Goal: Entertainment & Leisure: Consume media (video, audio)

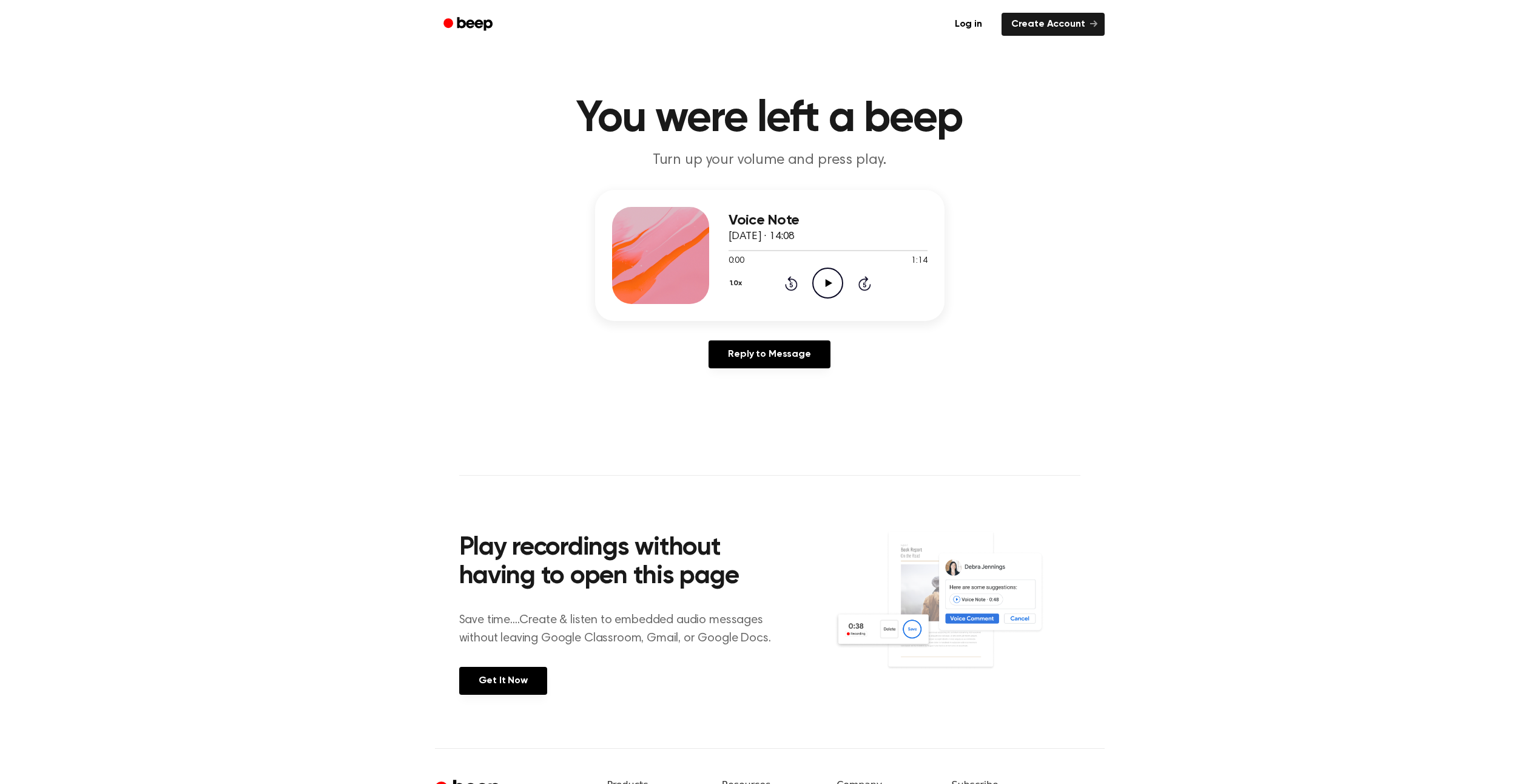
click at [833, 287] on icon "Play Audio" at bounding box center [827, 282] width 31 height 31
click at [831, 278] on icon "Pause Audio" at bounding box center [827, 282] width 31 height 31
click at [834, 278] on icon "Play Audio" at bounding box center [827, 282] width 31 height 31
click at [791, 278] on icon at bounding box center [791, 283] width 13 height 14
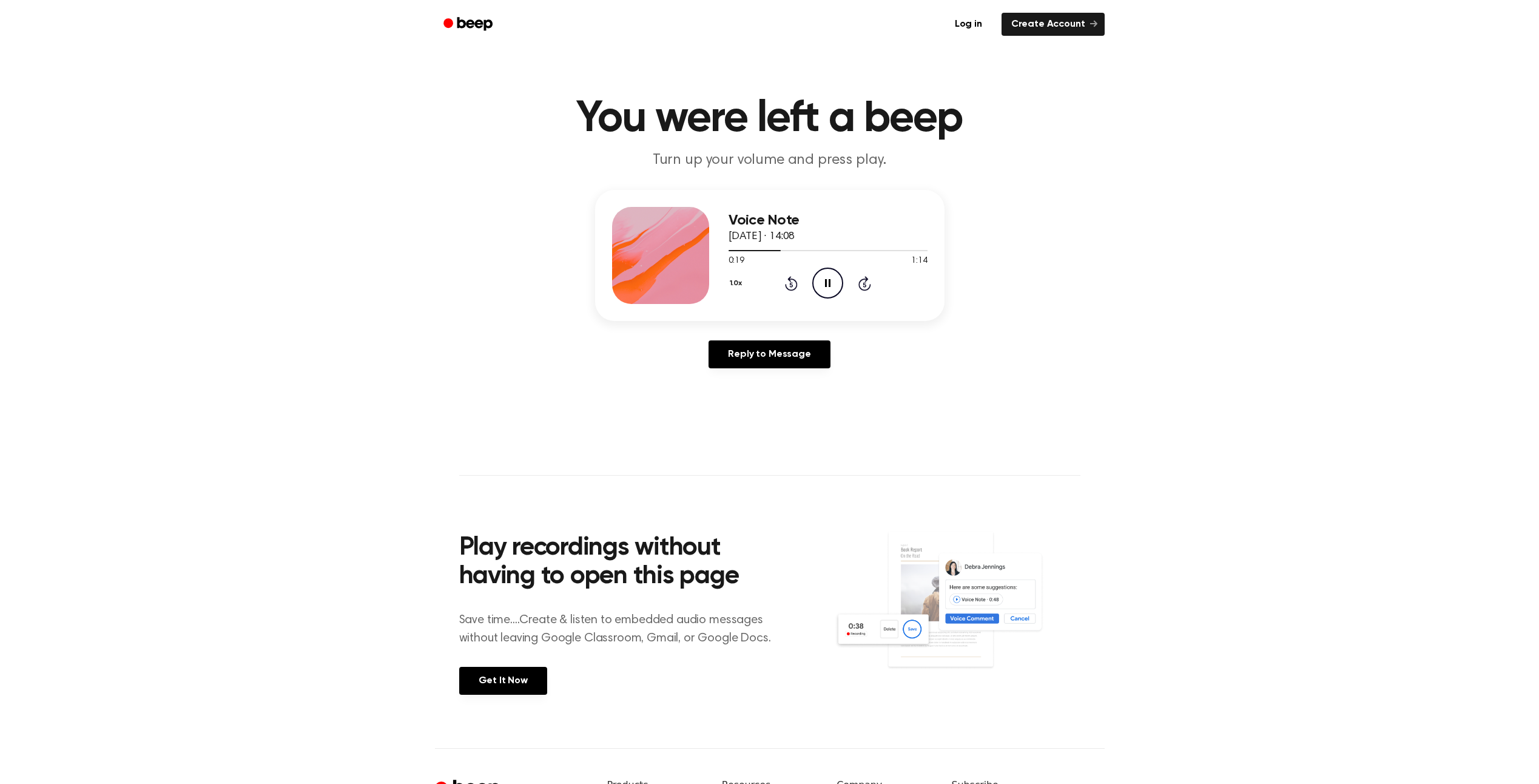
click at [791, 278] on icon at bounding box center [791, 283] width 13 height 14
click at [829, 289] on icon "Pause Audio" at bounding box center [827, 282] width 31 height 31
click at [792, 282] on icon "Rewind 5 seconds" at bounding box center [791, 283] width 14 height 16
click at [832, 283] on icon "Play Audio" at bounding box center [827, 282] width 31 height 31
click at [788, 282] on icon "Rewind 5 seconds" at bounding box center [791, 283] width 14 height 16
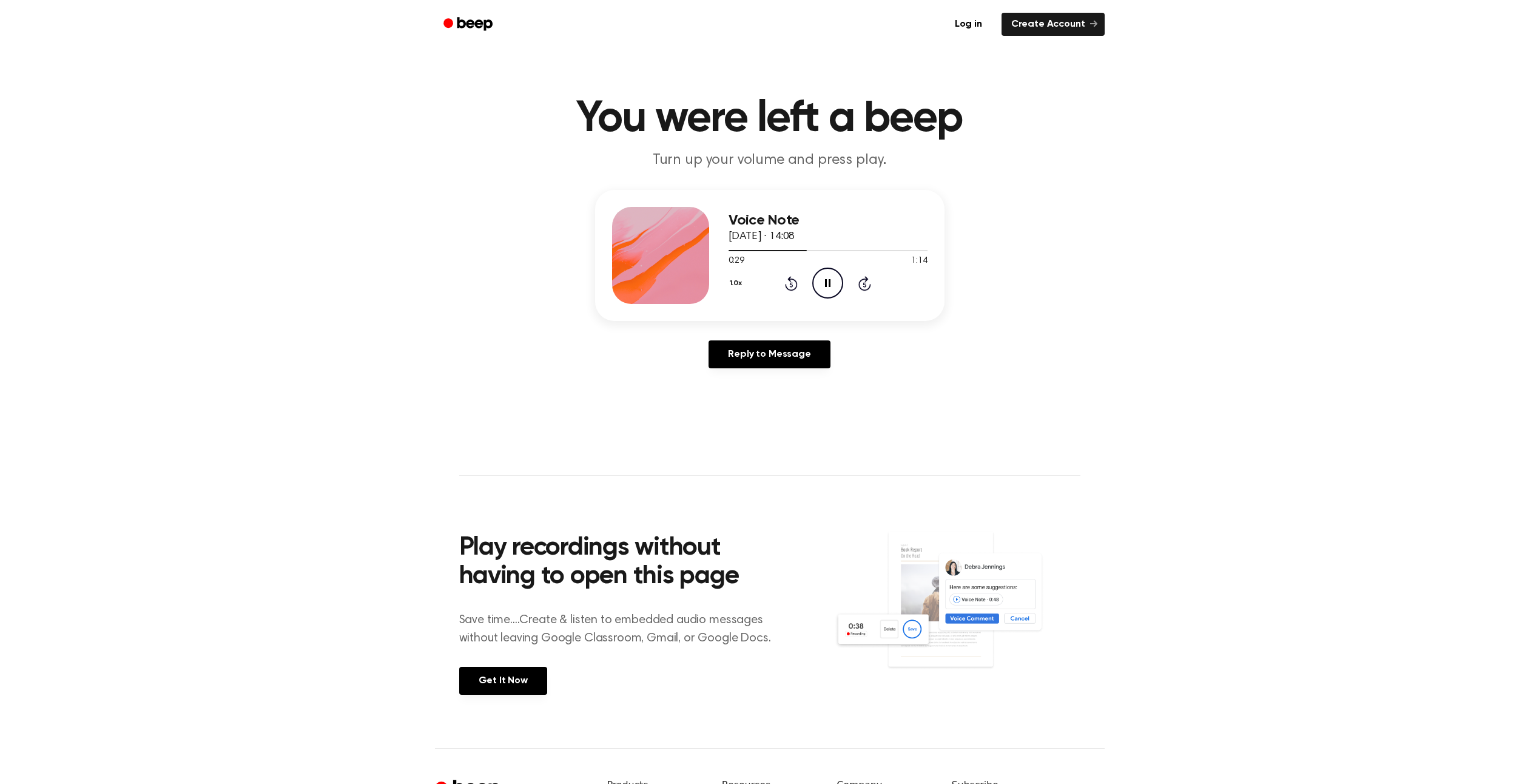
click at [800, 282] on div "1.0x Rewind 5 seconds Pause Audio Skip 5 seconds" at bounding box center [828, 282] width 199 height 31
click at [791, 286] on icon at bounding box center [791, 285] width 3 height 5
click at [822, 286] on icon "Pause Audio" at bounding box center [827, 282] width 31 height 31
click at [834, 283] on icon "Play Audio" at bounding box center [827, 282] width 31 height 31
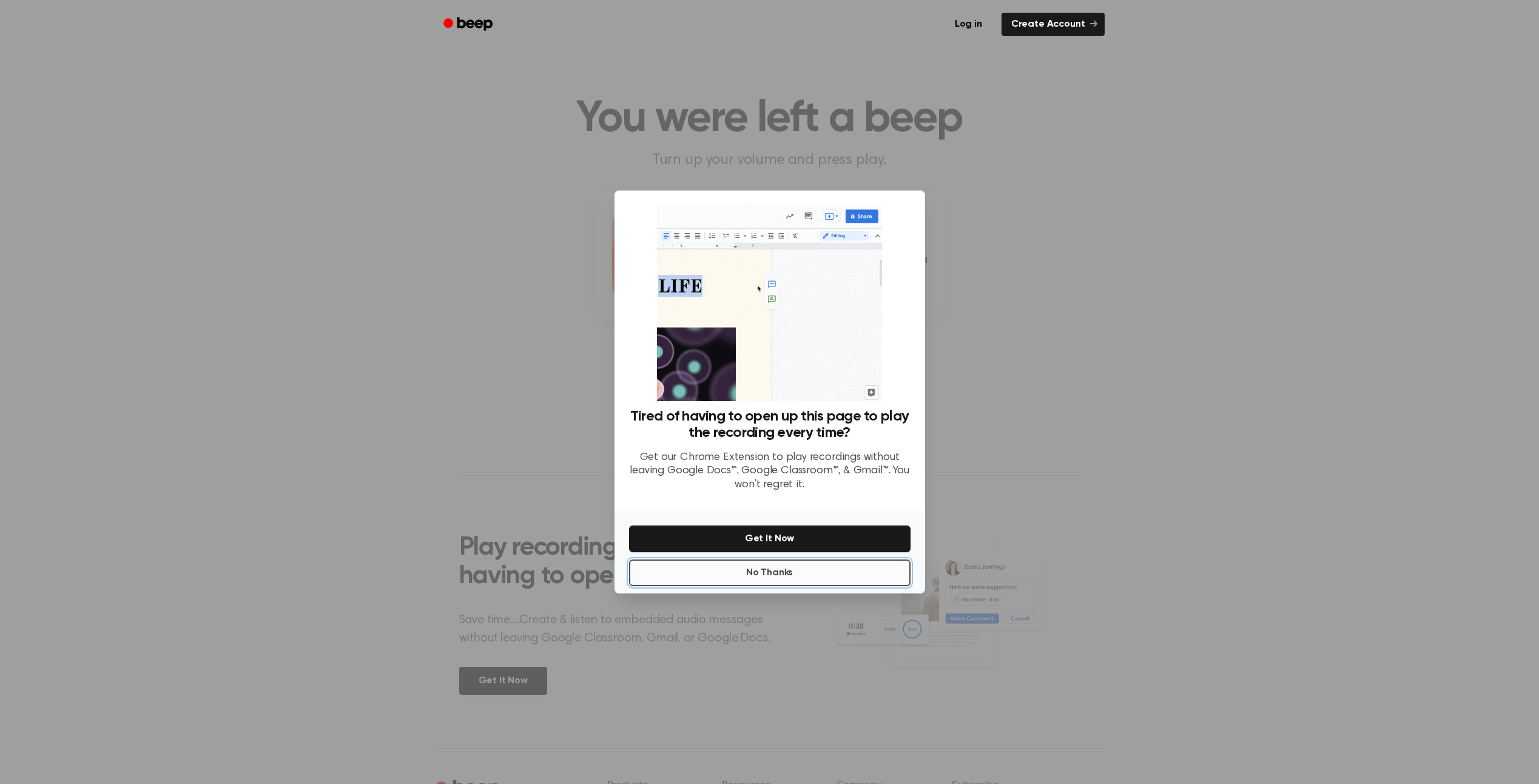
click at [784, 575] on button "No Thanks" at bounding box center [770, 572] width 282 height 27
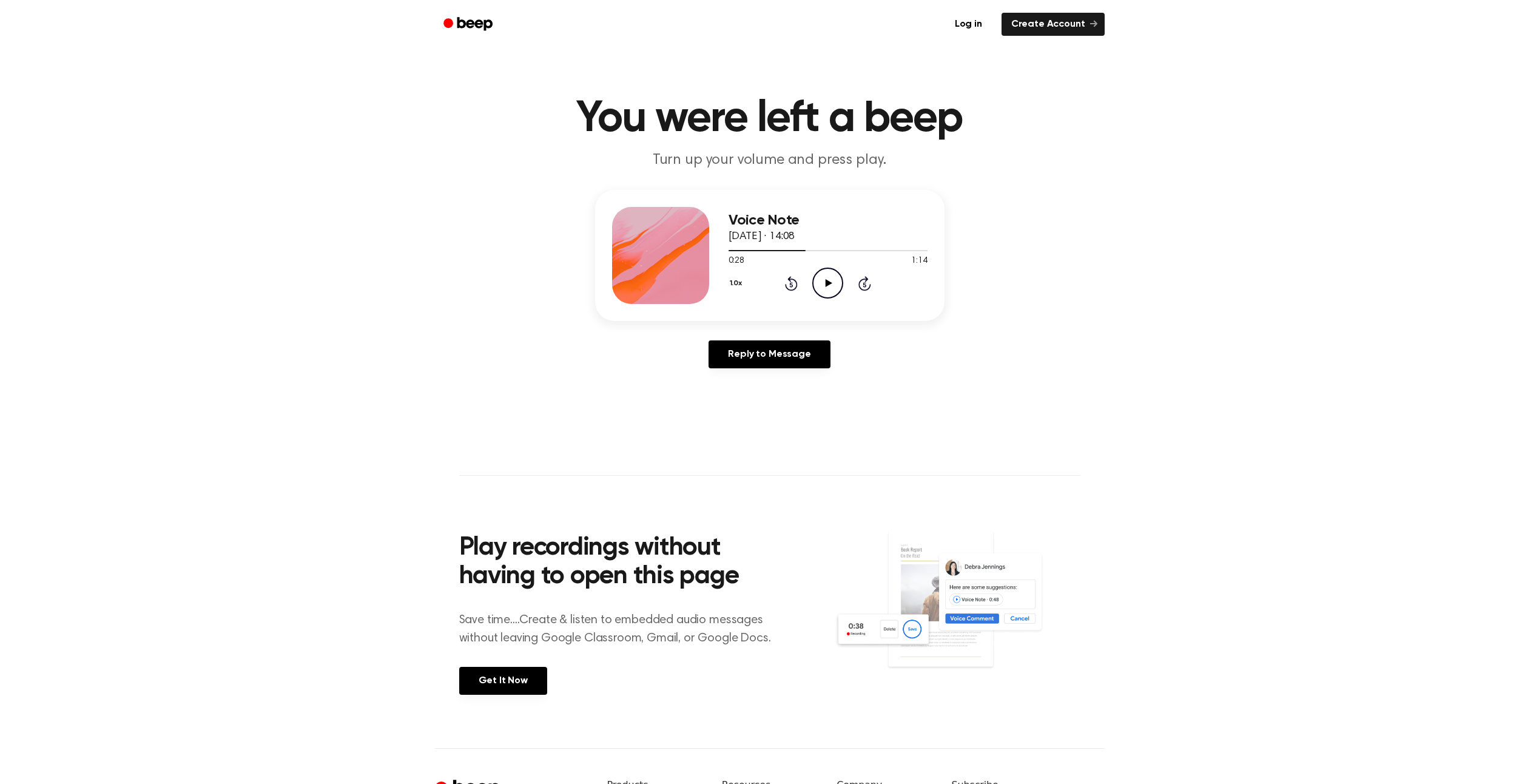
click at [829, 272] on icon "Play Audio" at bounding box center [827, 282] width 31 height 31
click at [788, 286] on icon "Rewind 5 seconds" at bounding box center [791, 283] width 14 height 16
drag, startPoint x: 788, startPoint y: 286, endPoint x: 829, endPoint y: 288, distance: 41.0
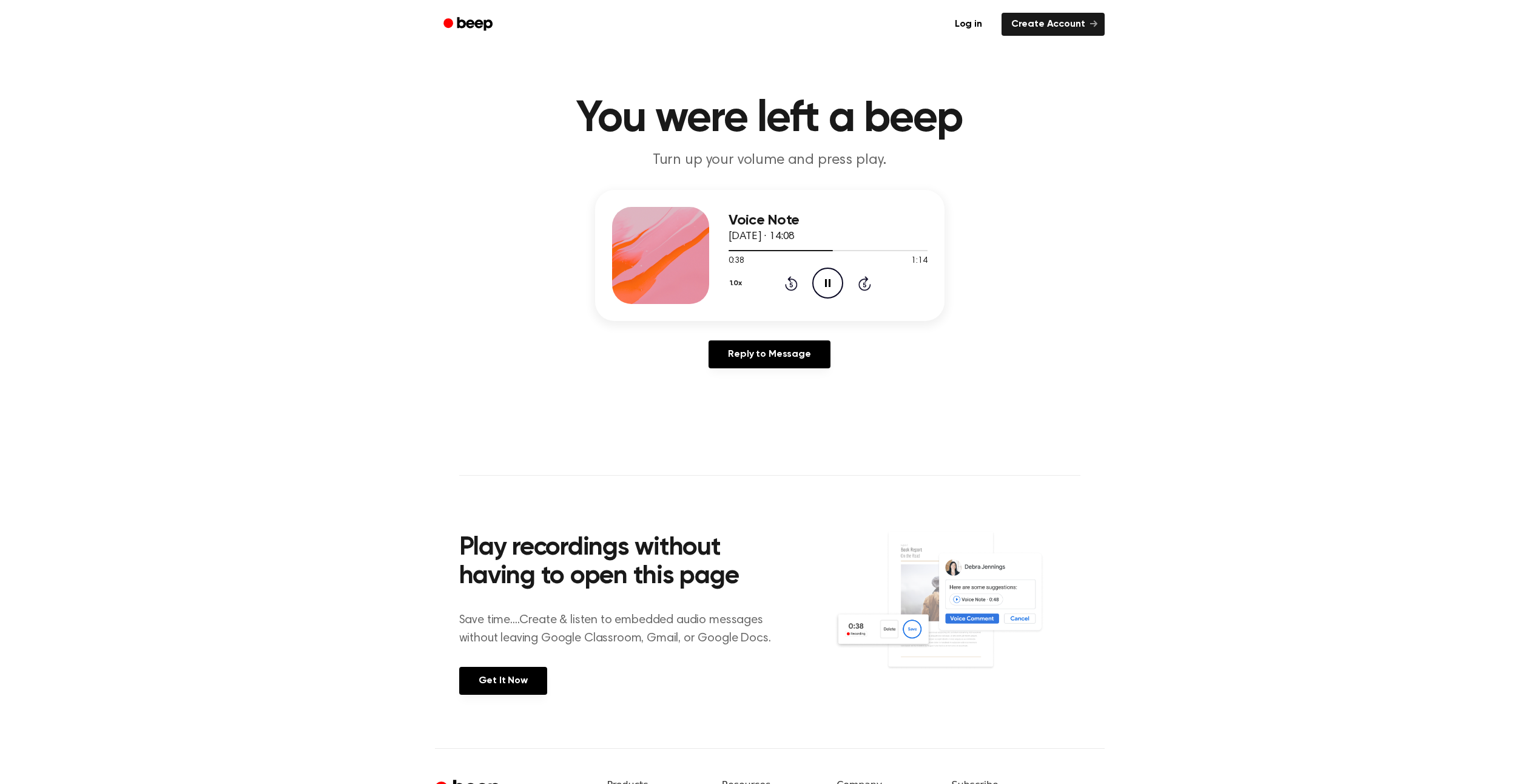
click at [829, 288] on icon "Pause Audio" at bounding box center [827, 282] width 31 height 31
click at [839, 276] on icon "Play Audio" at bounding box center [827, 282] width 31 height 31
click at [790, 289] on icon at bounding box center [791, 283] width 13 height 14
click at [790, 288] on icon "Rewind 5 seconds" at bounding box center [791, 283] width 14 height 16
